Goal: Complete application form: Complete application form

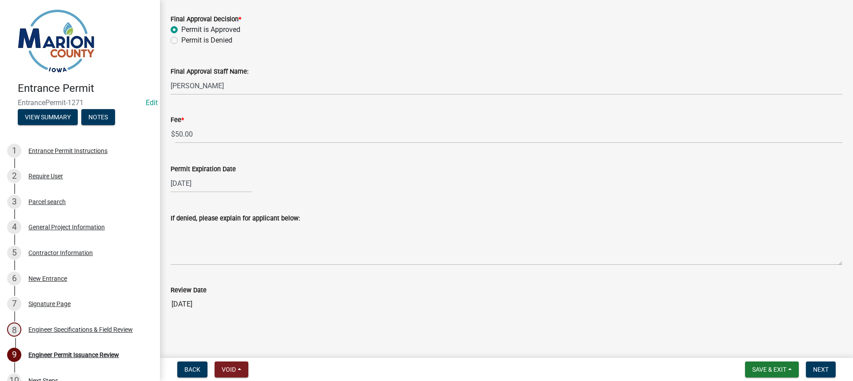
scroll to position [167, 0]
click at [819, 367] on span "Next" at bounding box center [821, 369] width 16 height 7
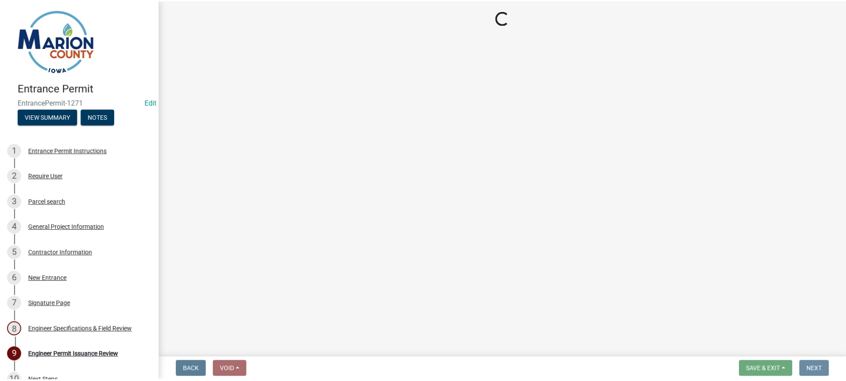
scroll to position [0, 0]
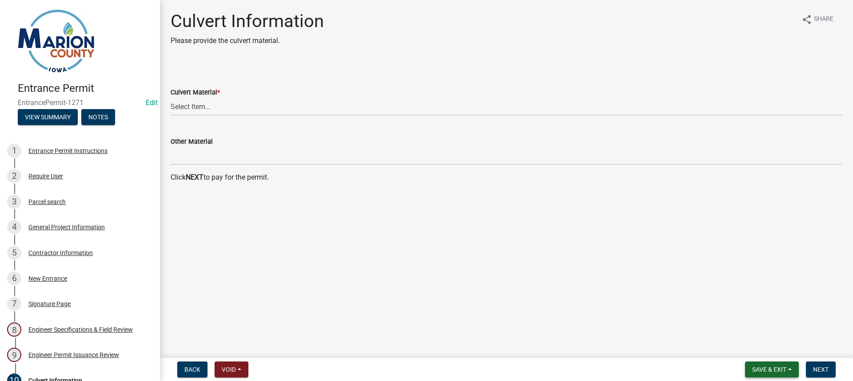
click at [767, 374] on button "Save & Exit" at bounding box center [772, 370] width 54 height 16
click at [761, 349] on button "Save & Exit" at bounding box center [762, 346] width 71 height 21
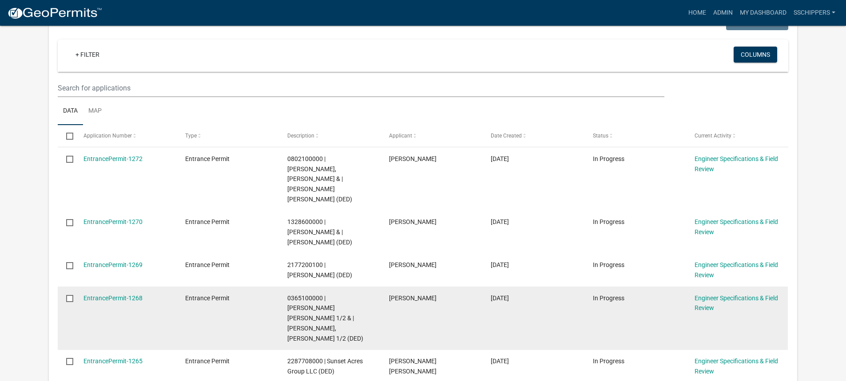
scroll to position [222, 0]
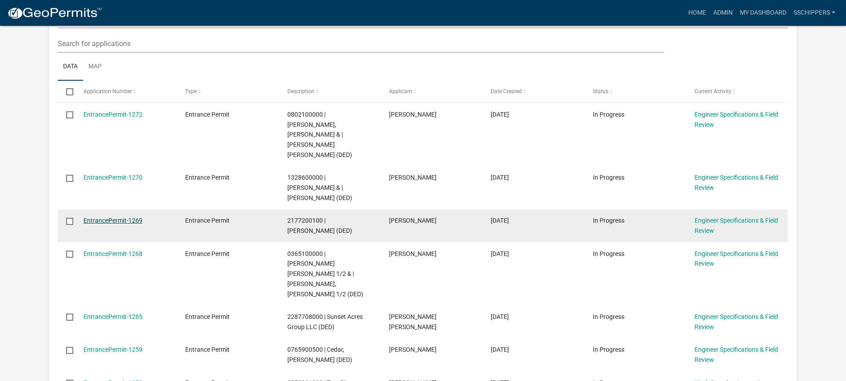
click at [130, 217] on link "EntrancePermit-1269" at bounding box center [112, 220] width 59 height 7
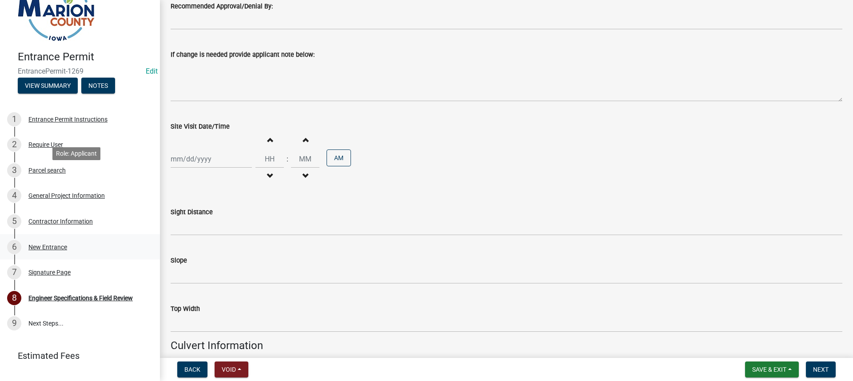
scroll to position [49, 0]
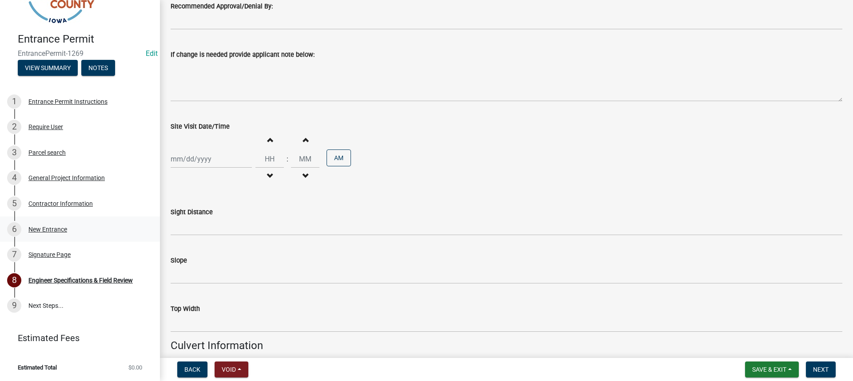
click at [66, 232] on div "New Entrance" at bounding box center [47, 229] width 39 height 6
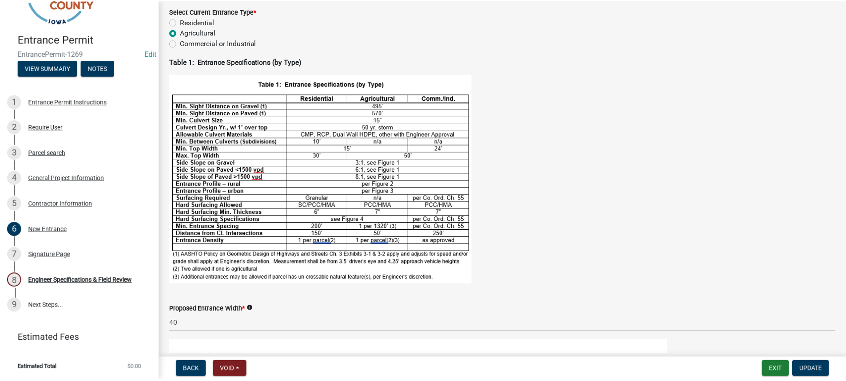
scroll to position [0, 0]
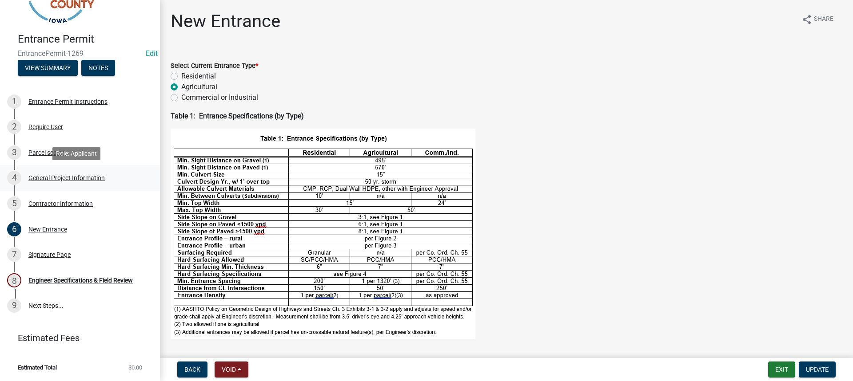
click at [89, 177] on div "General Project Information" at bounding box center [66, 178] width 76 height 6
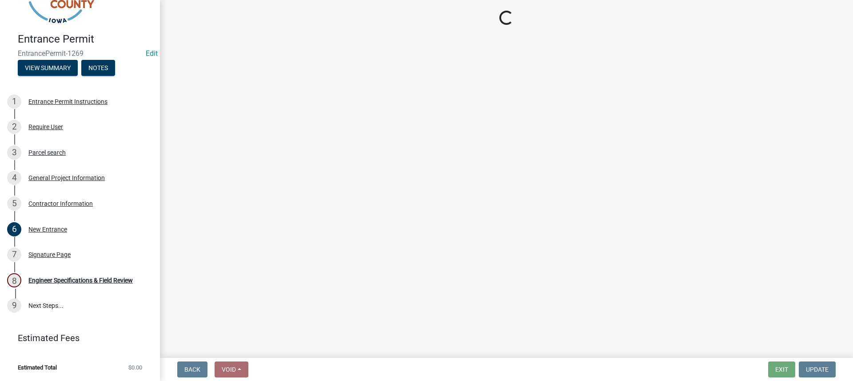
select select "491d49cf-3fe2-4d6a-91d4-9261f1d4421d"
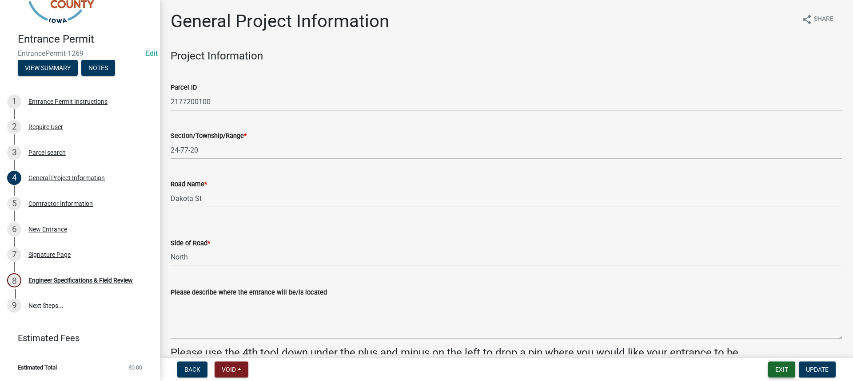
click at [775, 372] on button "Exit" at bounding box center [781, 370] width 27 height 16
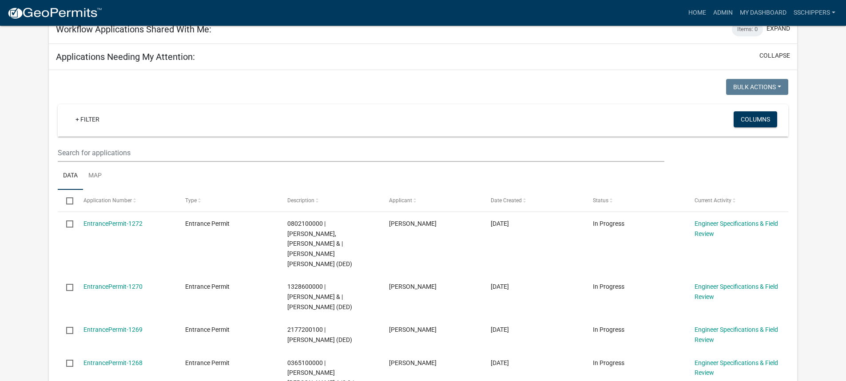
scroll to position [133, 0]
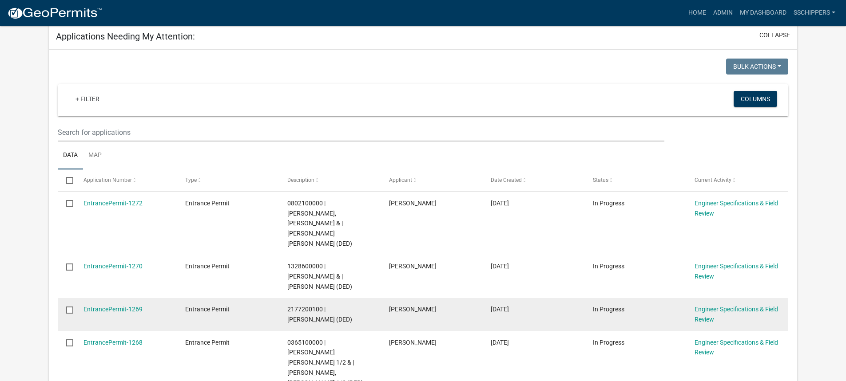
click at [218, 306] on span "Entrance Permit" at bounding box center [207, 309] width 44 height 7
click at [143, 305] on div "EntrancePermit-1269" at bounding box center [125, 310] width 85 height 10
click at [134, 306] on link "EntrancePermit-1269" at bounding box center [112, 309] width 59 height 7
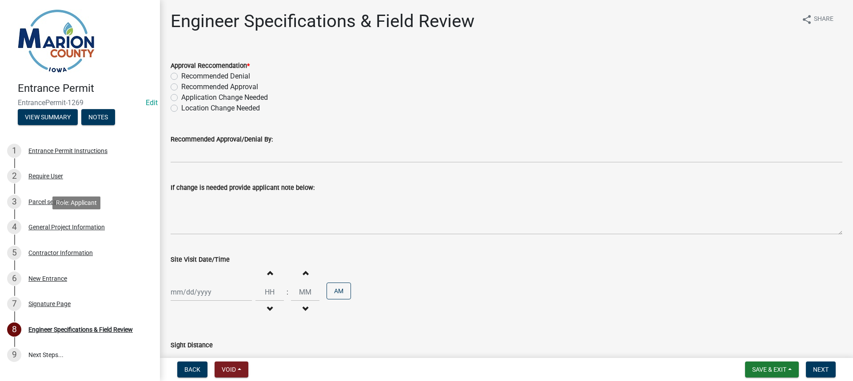
click at [81, 228] on div "General Project Information" at bounding box center [66, 227] width 76 height 6
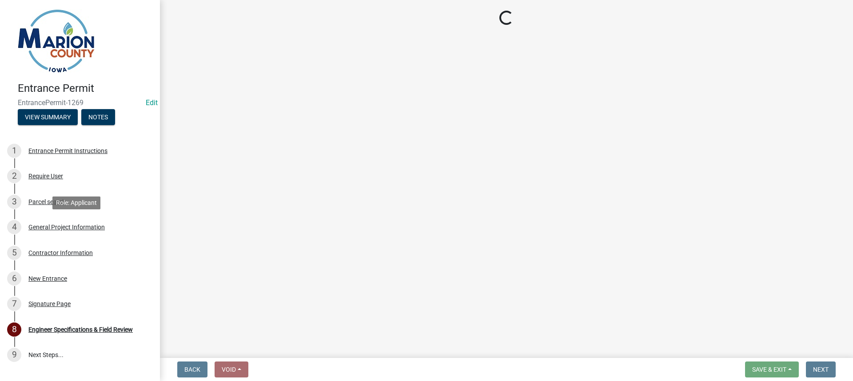
select select "491d49cf-3fe2-4d6a-91d4-9261f1d4421d"
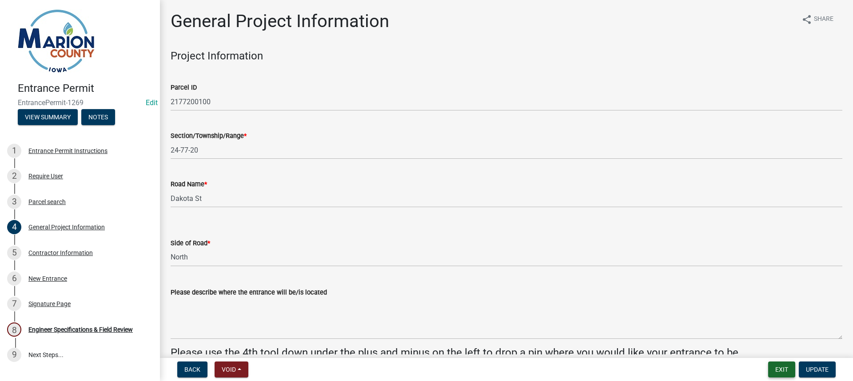
click at [788, 367] on button "Exit" at bounding box center [781, 370] width 27 height 16
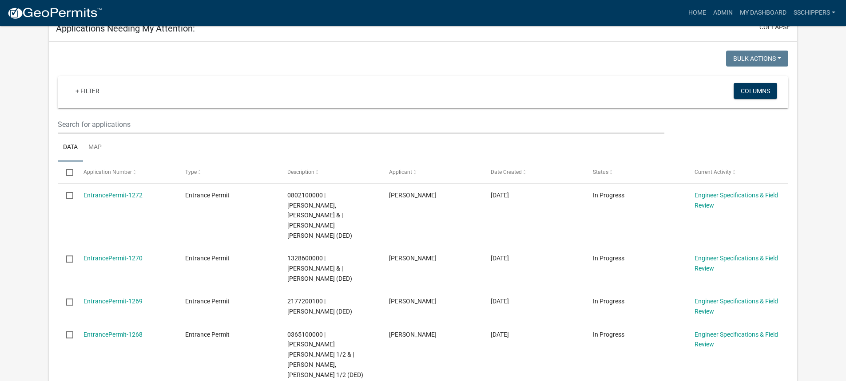
scroll to position [178, 0]
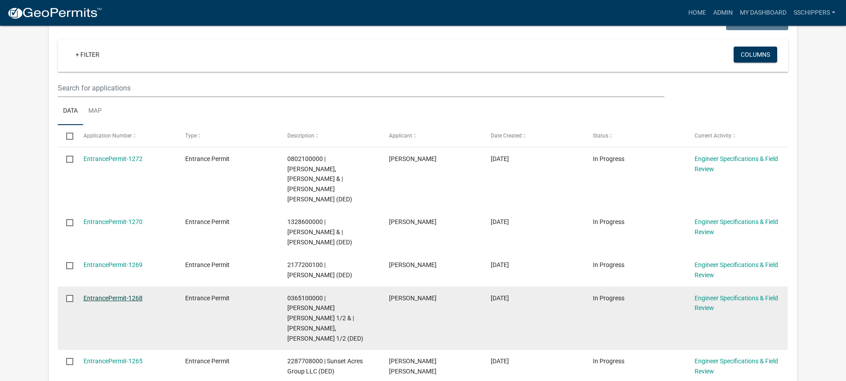
click at [126, 295] on link "EntrancePermit-1268" at bounding box center [112, 298] width 59 height 7
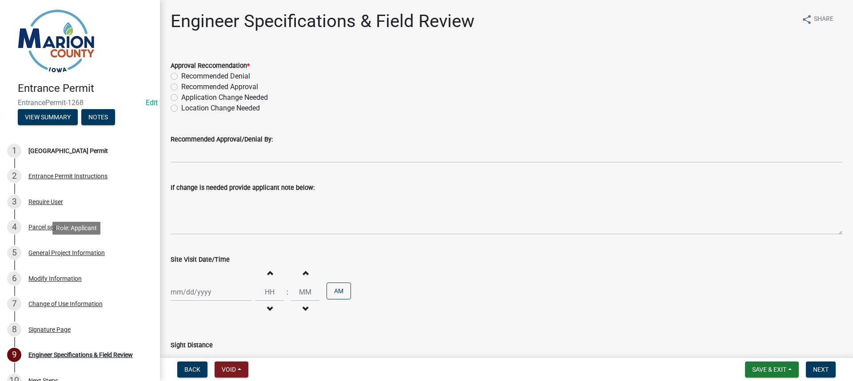
click at [96, 252] on div "General Project Information" at bounding box center [66, 253] width 76 height 6
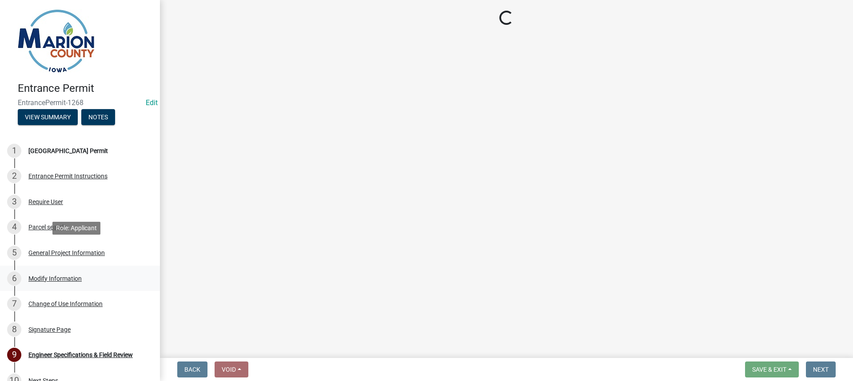
select select "7d756283-d3db-42d8-b135-ff8906bd1c63"
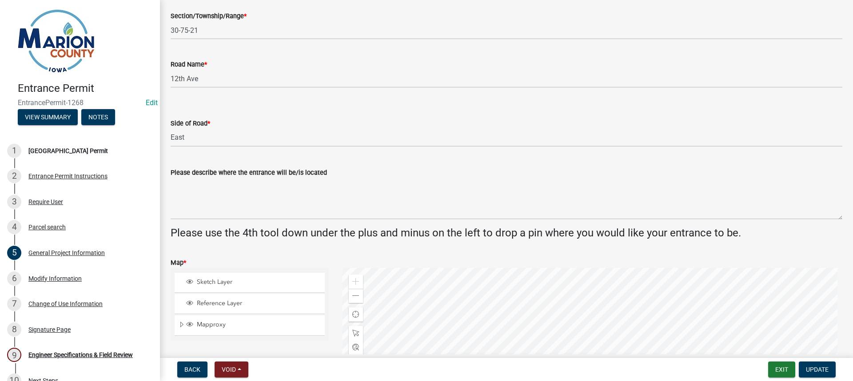
scroll to position [178, 0]
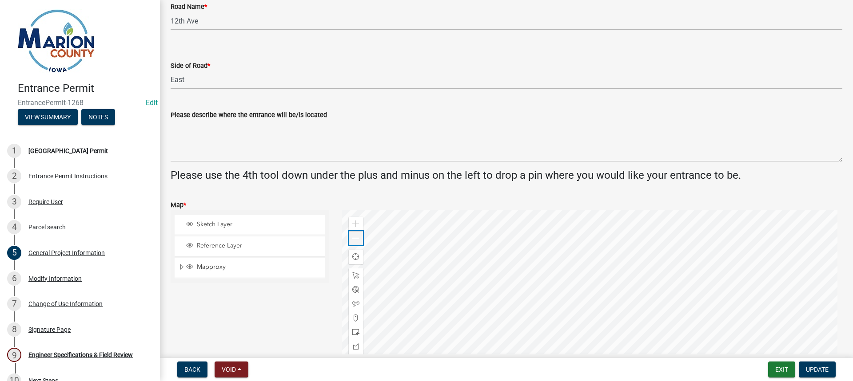
click at [354, 242] on div "Zoom out" at bounding box center [356, 238] width 14 height 14
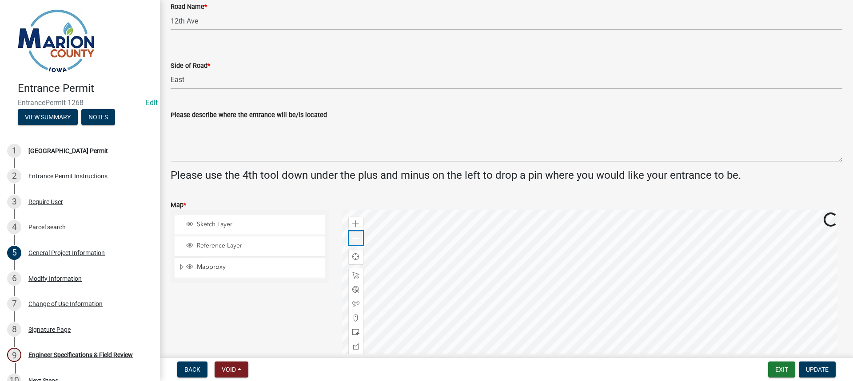
click at [354, 242] on div "Zoom out" at bounding box center [356, 238] width 14 height 14
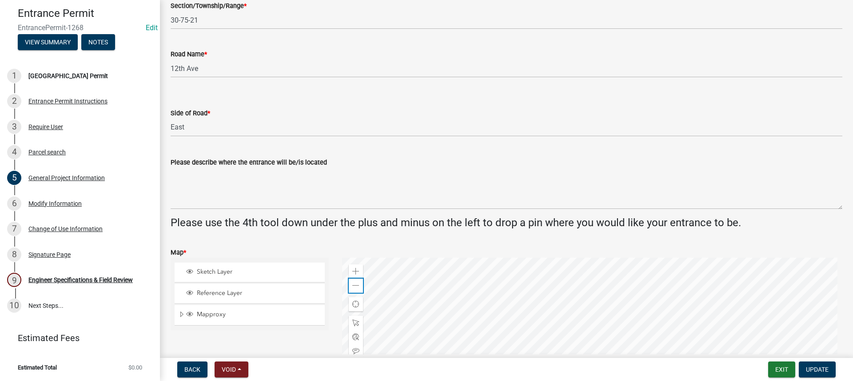
scroll to position [133, 0]
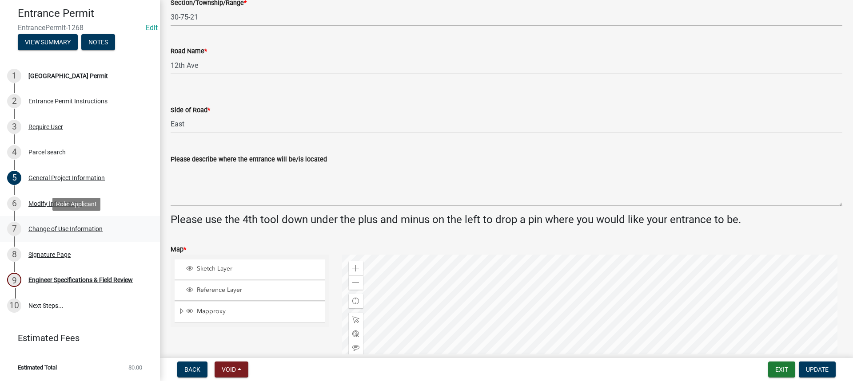
click at [57, 231] on div "Change of Use Information" at bounding box center [65, 229] width 74 height 6
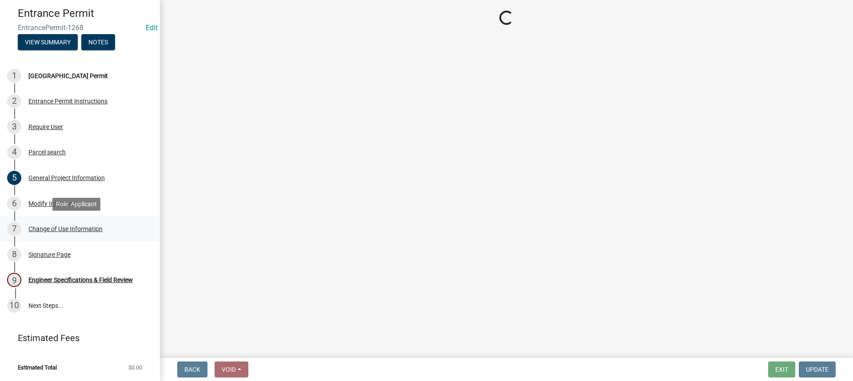
scroll to position [0, 0]
select select "d76a3e00-abad-42bf-af90-e51a062bbdbf"
select select "3bfd261a-e0c8-49ed-b6ed-d89ce3e6c8fd"
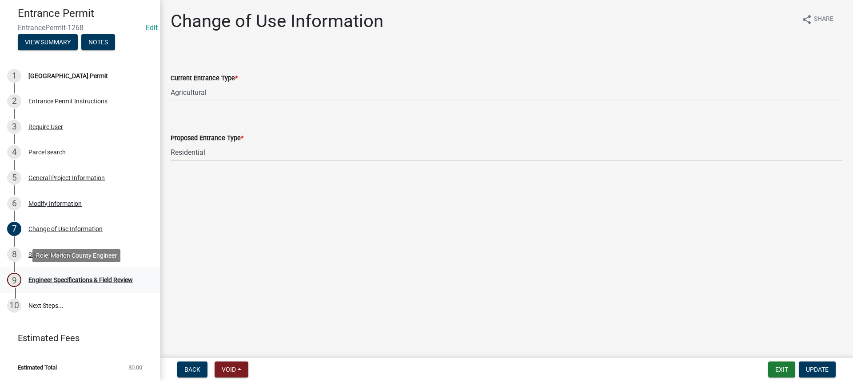
click at [48, 279] on div "Engineer Specifications & Field Review" at bounding box center [80, 280] width 104 height 6
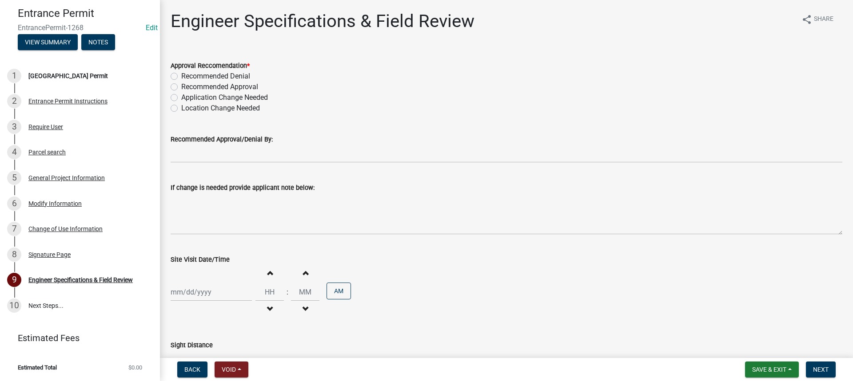
click at [181, 88] on label "Recommended Approval" at bounding box center [219, 87] width 77 height 11
click at [181, 87] on input "Recommended Approval" at bounding box center [184, 85] width 6 height 6
radio input "true"
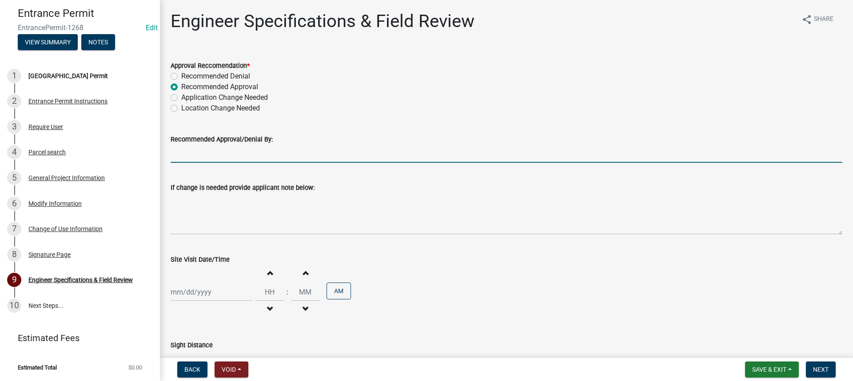
click at [201, 151] on input "Recommended Approval/Denial By:" at bounding box center [506, 154] width 671 height 18
type input "[PERSON_NAME]"
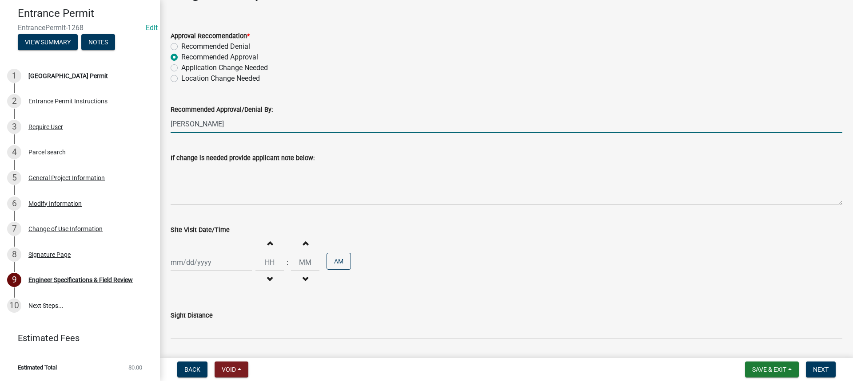
scroll to position [89, 0]
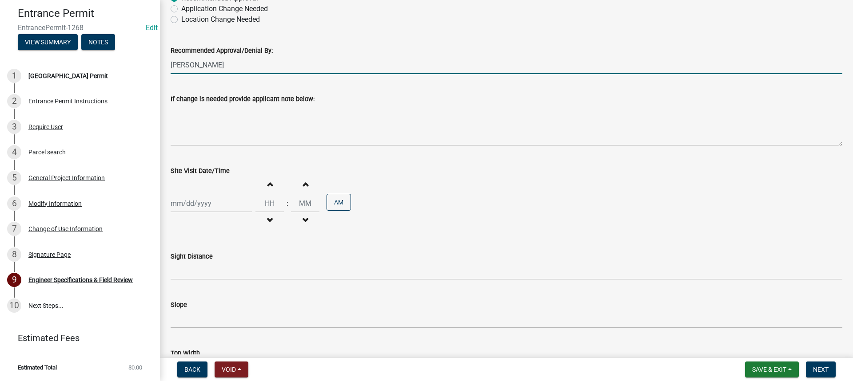
select select "8"
select select "2025"
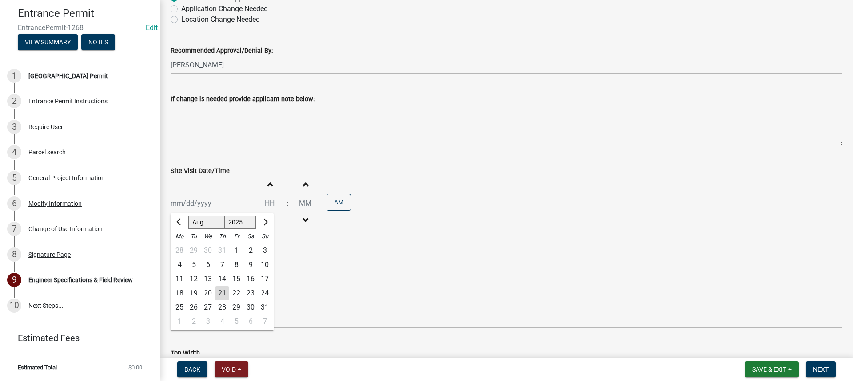
click at [200, 205] on div "[PERSON_NAME] Feb Mar Apr [PERSON_NAME][DATE] Oct Nov [DATE] 1526 1527 1528 152…" at bounding box center [211, 204] width 81 height 18
click at [218, 290] on div "21" at bounding box center [222, 293] width 14 height 14
type input "[DATE]"
click at [270, 217] on button "Decrement hours" at bounding box center [269, 221] width 19 height 16
type input "11"
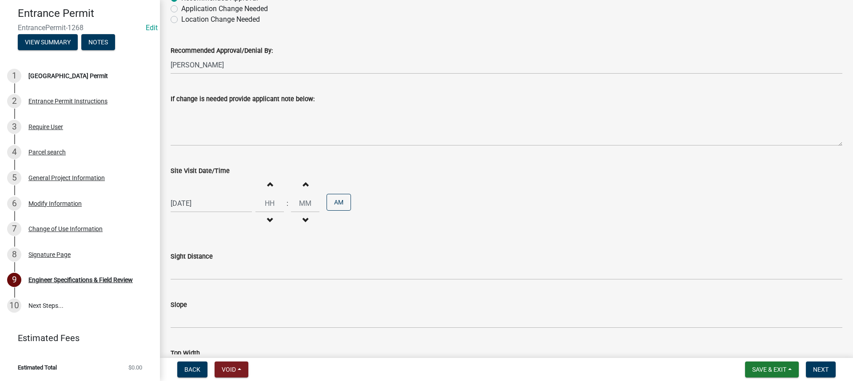
type input "00"
click at [326, 203] on button "PM" at bounding box center [338, 202] width 24 height 17
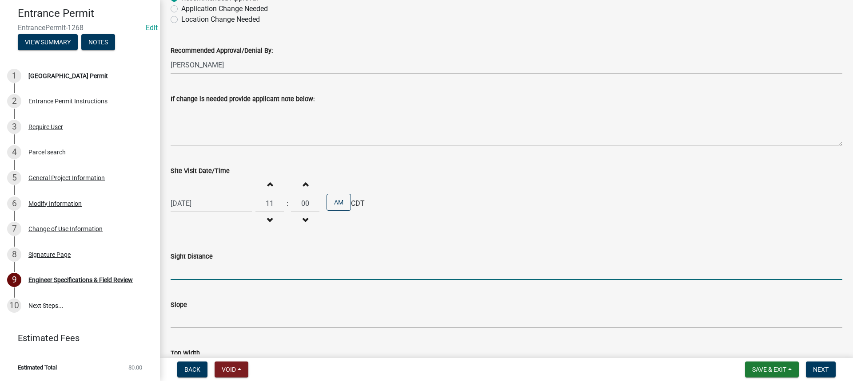
click at [216, 274] on input "Sight Distance" at bounding box center [506, 271] width 671 height 18
type input "Ok"
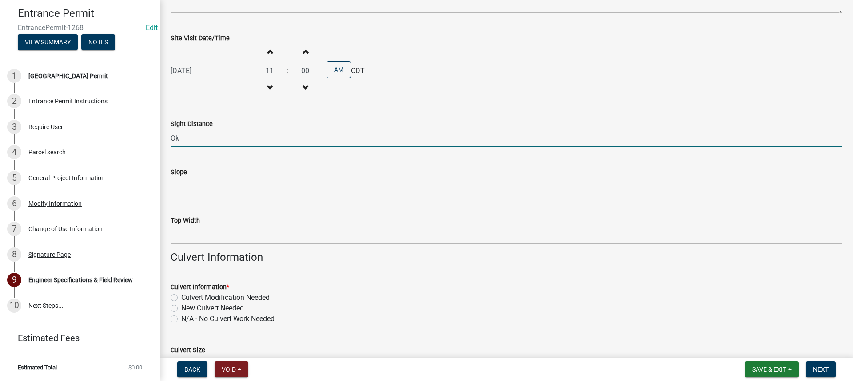
scroll to position [222, 0]
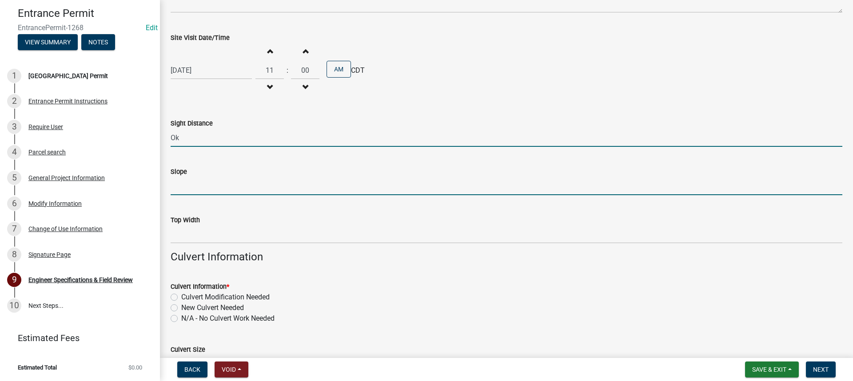
click at [232, 192] on input "Slope" at bounding box center [506, 186] width 671 height 18
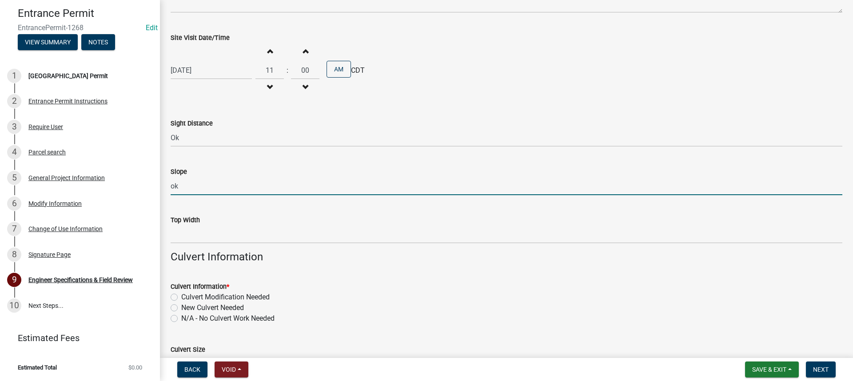
type input "ok"
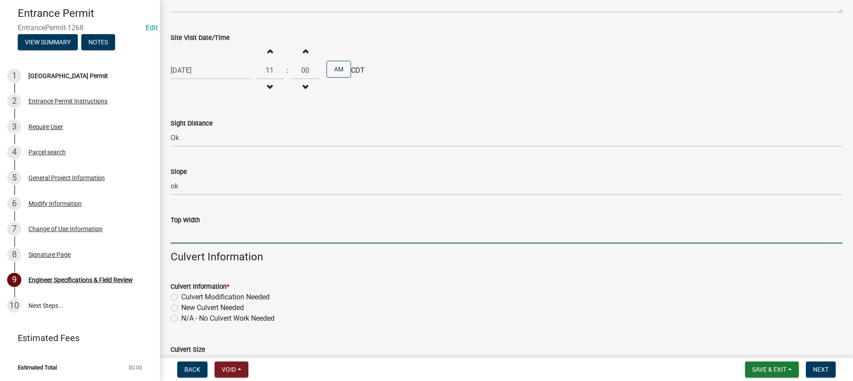
click at [230, 238] on input "Top Width" at bounding box center [506, 235] width 671 height 18
type input "ok"
click at [376, 266] on wm-data-entity-input "Culvert Information" at bounding box center [506, 261] width 671 height 20
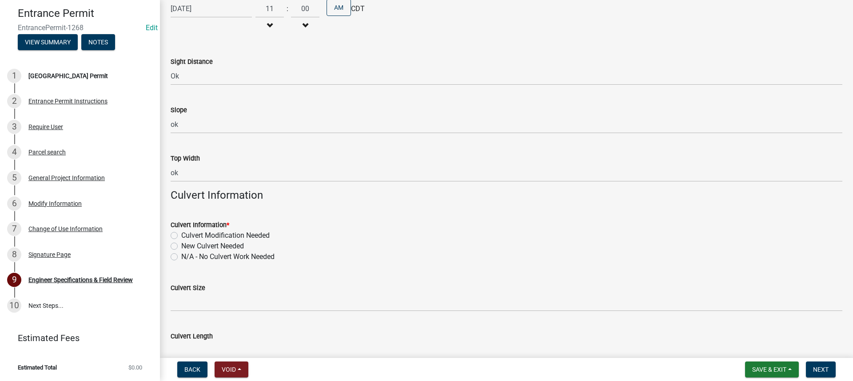
scroll to position [311, 0]
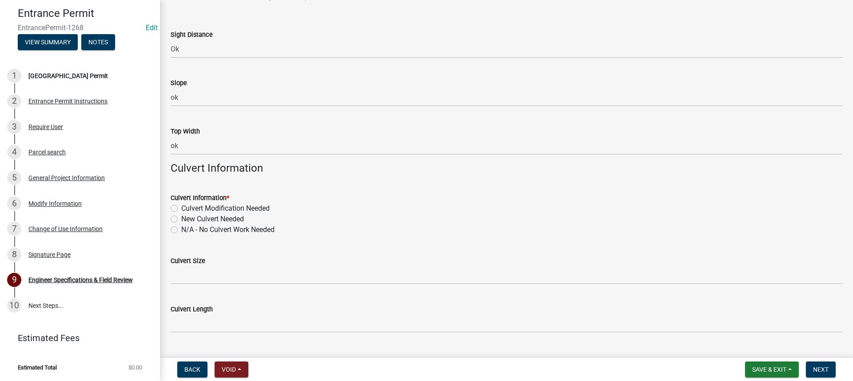
click at [181, 228] on label "N/A - No Culvert Work Needed" at bounding box center [227, 230] width 93 height 11
click at [181, 228] on input "N/A - No Culvert Work Needed" at bounding box center [184, 228] width 6 height 6
radio input "true"
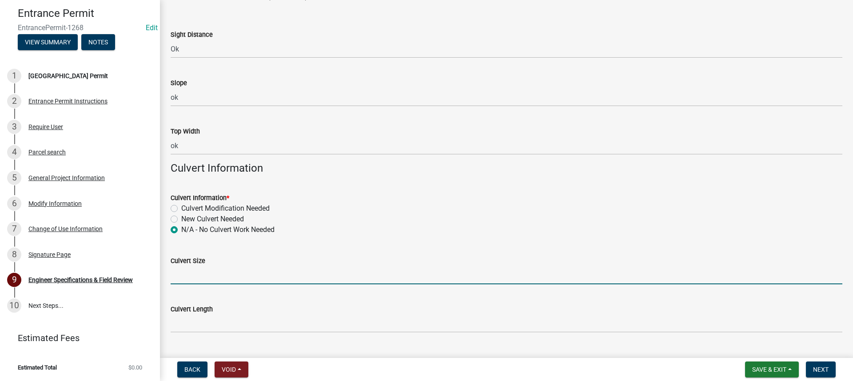
click at [211, 275] on input "Culvert Size" at bounding box center [506, 275] width 671 height 18
type input "N/A"
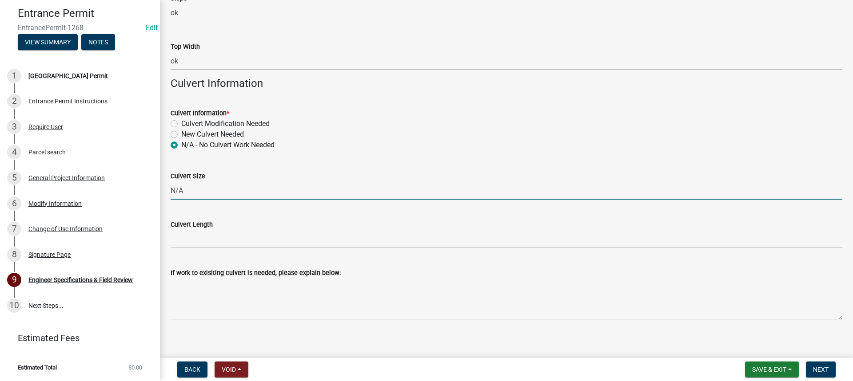
scroll to position [400, 0]
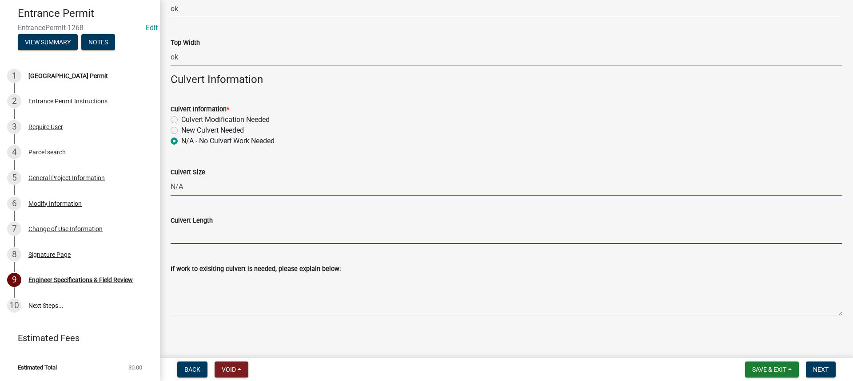
click at [204, 236] on input "Culvert Length" at bounding box center [506, 235] width 671 height 18
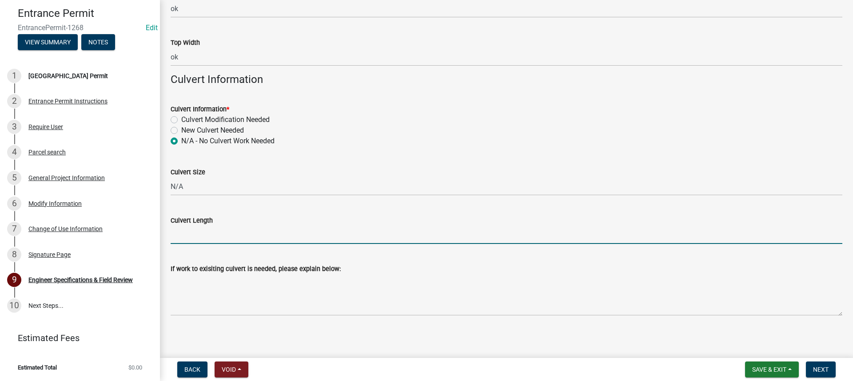
type input "N/A"
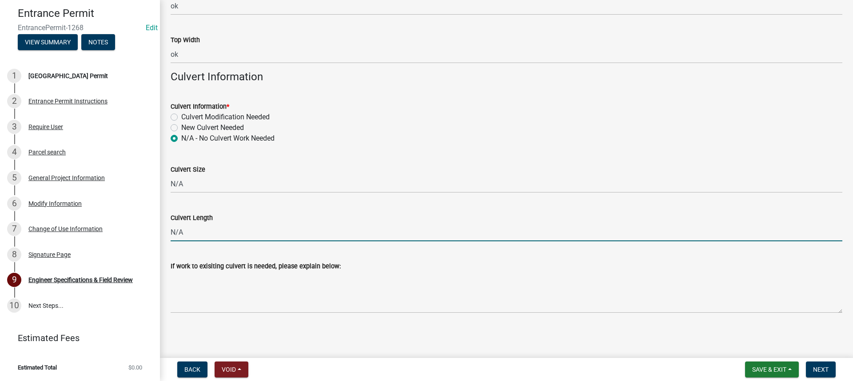
scroll to position [403, 0]
click at [833, 367] on button "Next" at bounding box center [821, 370] width 30 height 16
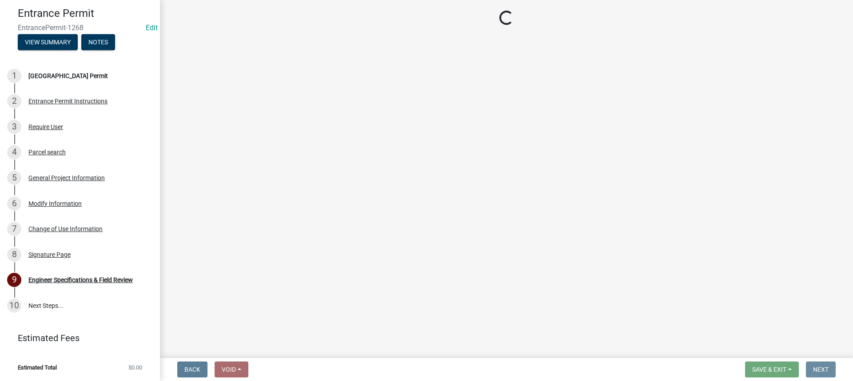
scroll to position [0, 0]
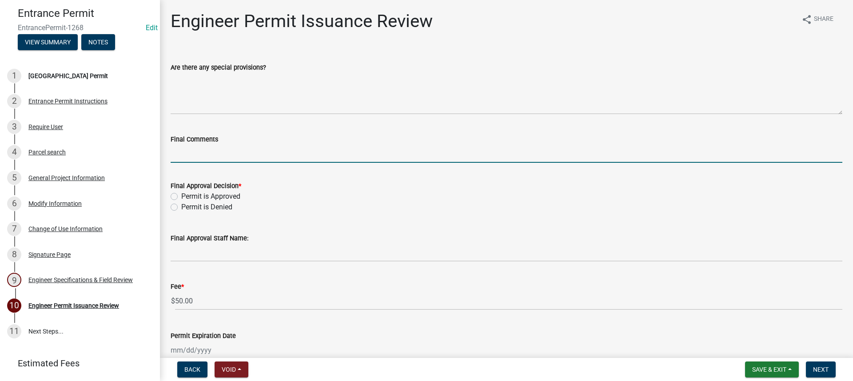
click at [205, 156] on input "Final Comments" at bounding box center [506, 154] width 671 height 18
type input "Approved."
click at [170, 193] on div "Final Approval Decision * Permit is Approved Permit is Denied" at bounding box center [506, 191] width 685 height 43
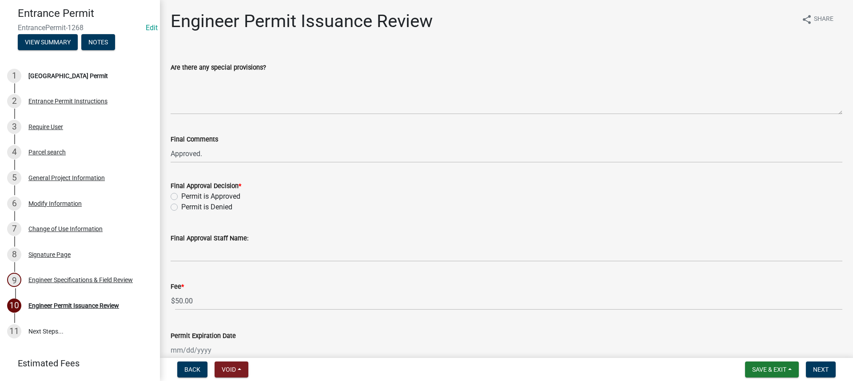
click at [181, 199] on label "Permit is Approved" at bounding box center [210, 196] width 59 height 11
click at [181, 197] on input "Permit is Approved" at bounding box center [184, 194] width 6 height 6
radio input "true"
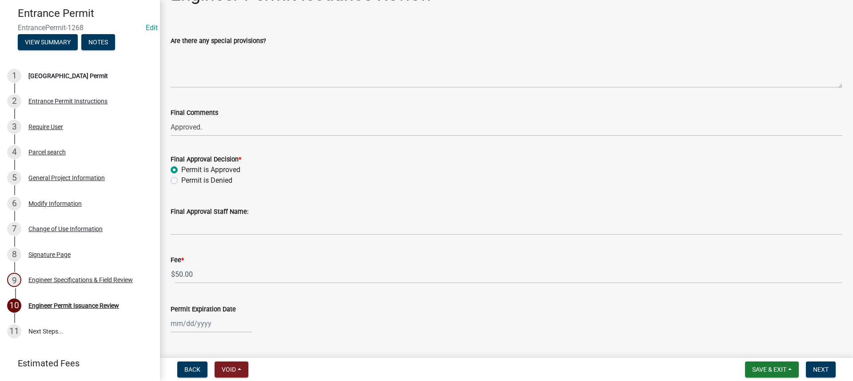
scroll to position [44, 0]
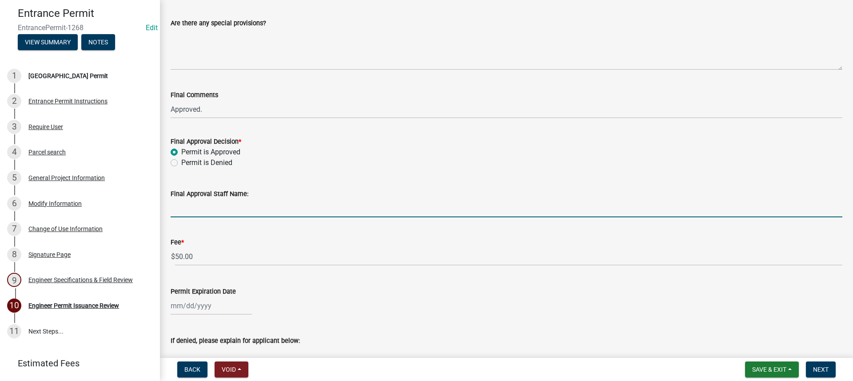
click at [213, 215] on input "Final Approval Staff Name:" at bounding box center [506, 208] width 671 height 18
type input "[PERSON_NAME]"
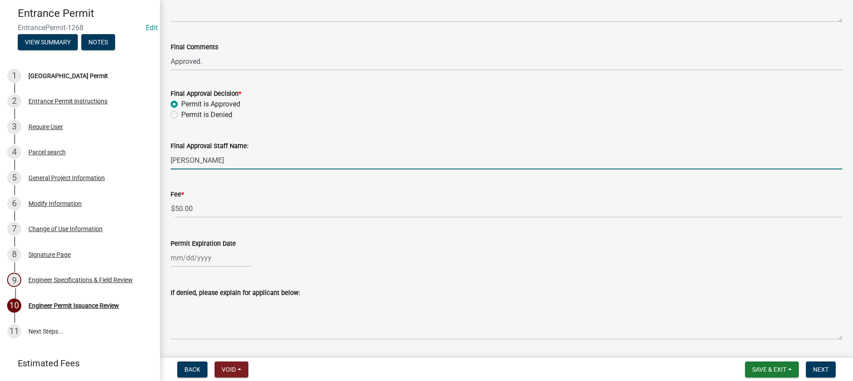
scroll to position [167, 0]
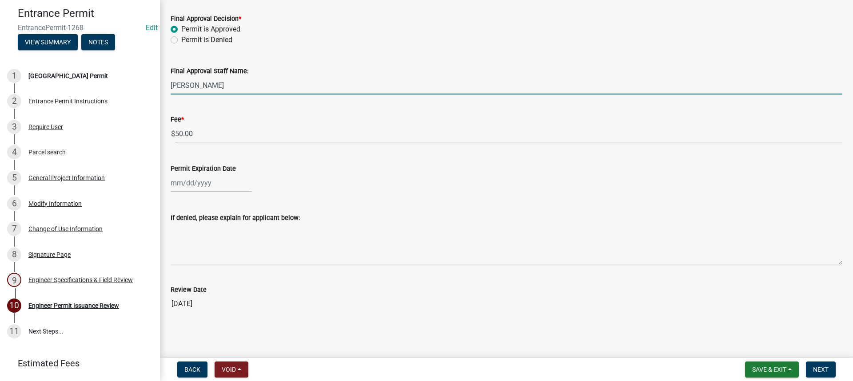
click at [203, 183] on div at bounding box center [211, 183] width 81 height 18
select select "8"
select select "2025"
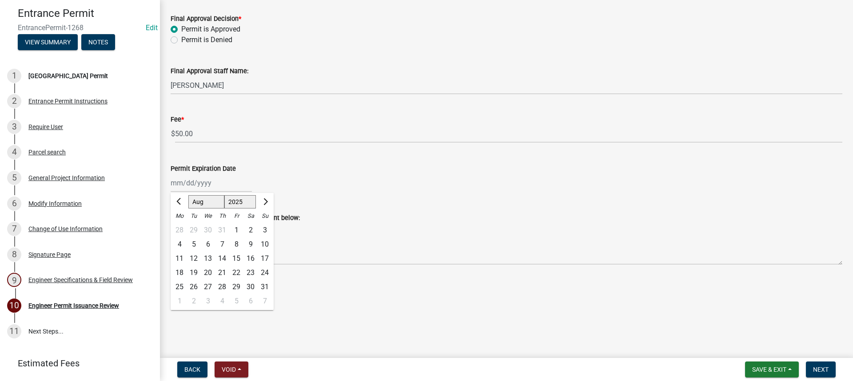
click at [314, 172] on div "Permit Expiration Date" at bounding box center [506, 168] width 671 height 11
click at [821, 369] on span "Next" at bounding box center [821, 369] width 16 height 7
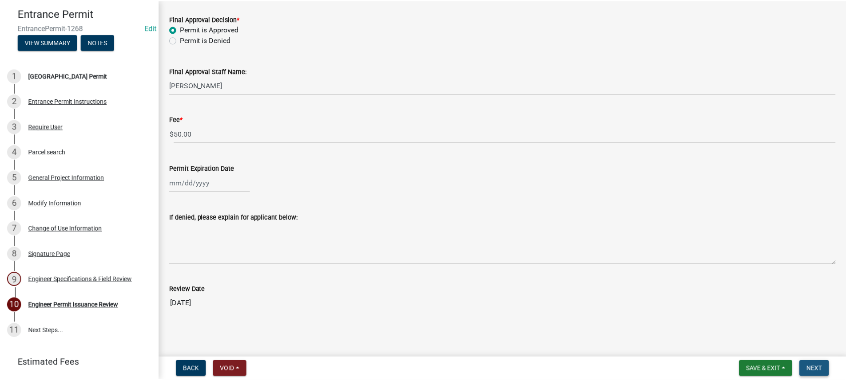
scroll to position [0, 0]
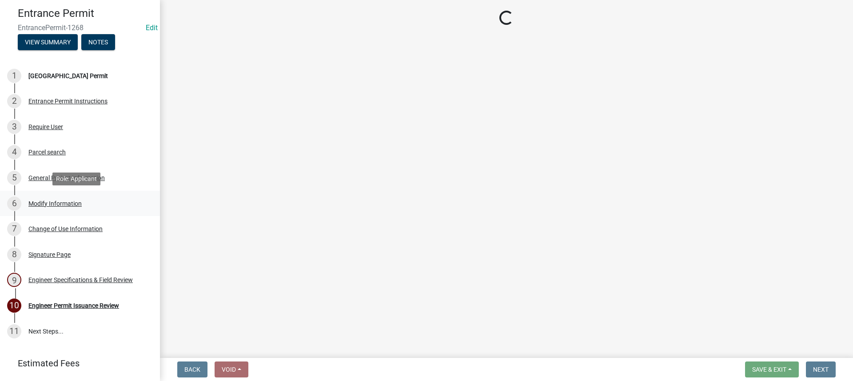
select select "3: 3"
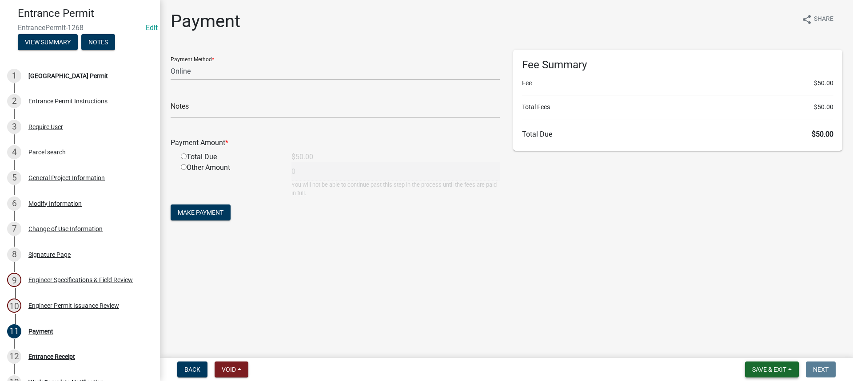
click at [767, 371] on span "Save & Exit" at bounding box center [769, 369] width 34 height 7
click at [762, 350] on button "Save & Exit" at bounding box center [762, 346] width 71 height 21
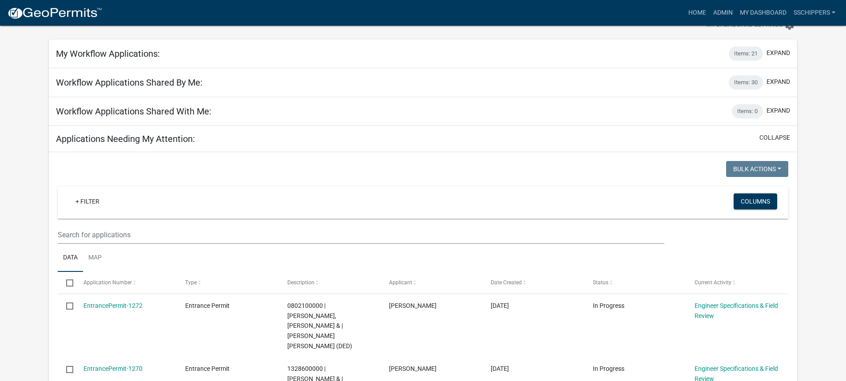
scroll to position [133, 0]
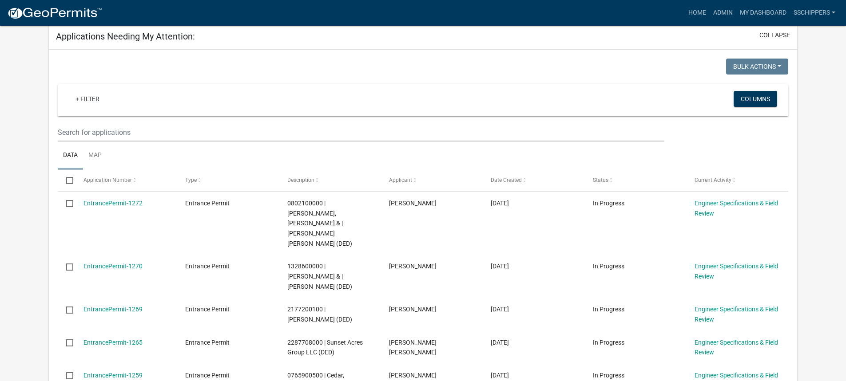
click at [30, 177] on app-user-applications "more_horiz Home Admin My Dashboard sschippers Admin Account Logout My Dashboard…" at bounding box center [423, 385] width 846 height 984
